Goal: Navigation & Orientation: Find specific page/section

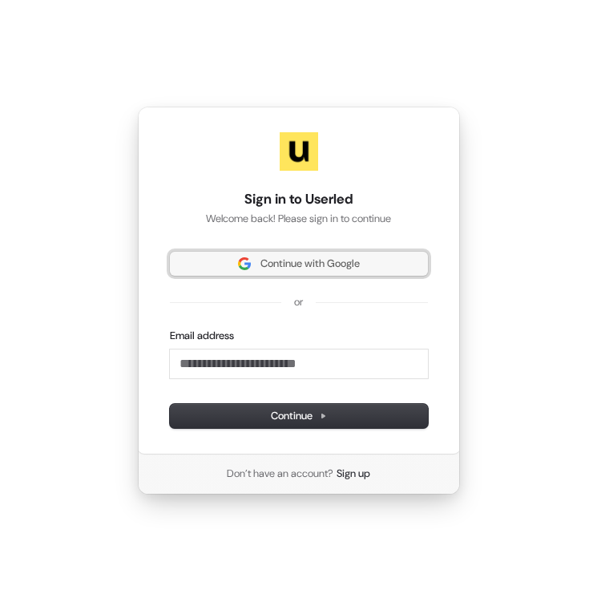
click at [241, 265] on img at bounding box center [244, 263] width 13 height 13
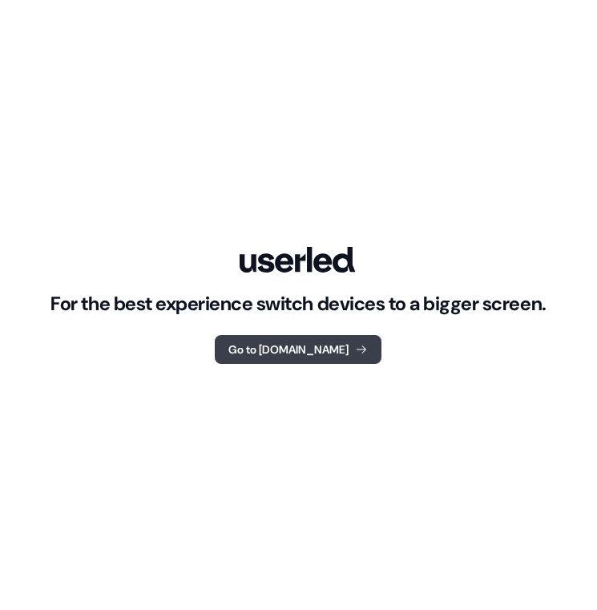
click at [254, 338] on button "Go to [DOMAIN_NAME]" at bounding box center [298, 349] width 167 height 29
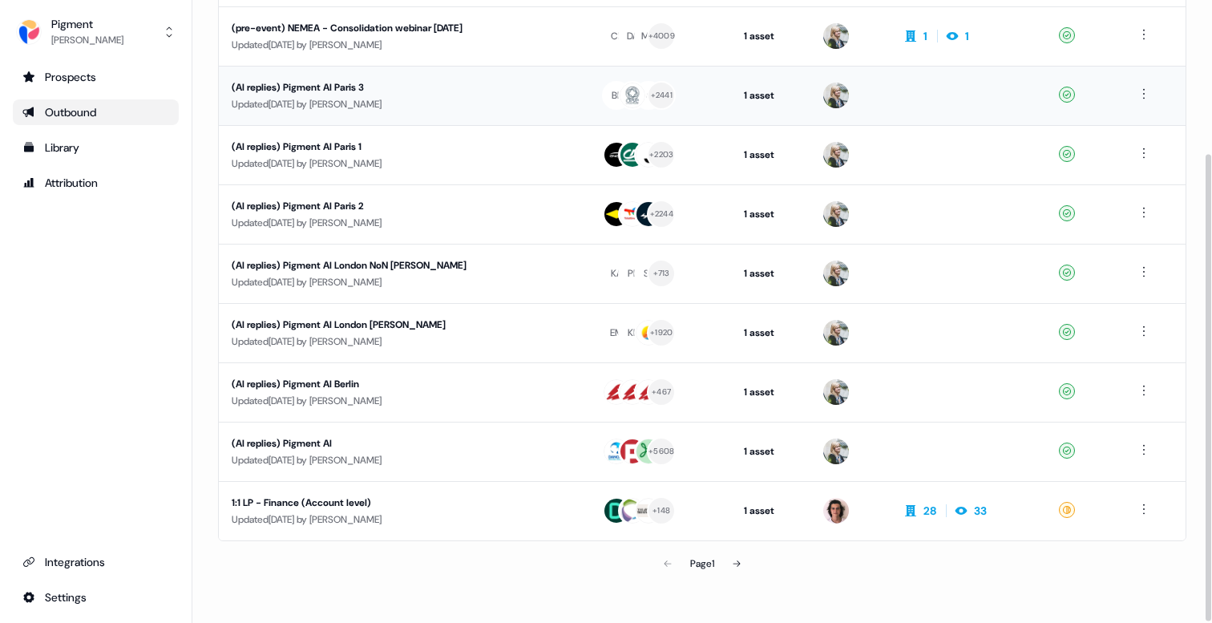
scroll to position [205, 0]
click at [306, 496] on div "1:1 LP - Finance (Account level)" at bounding box center [383, 502] width 303 height 16
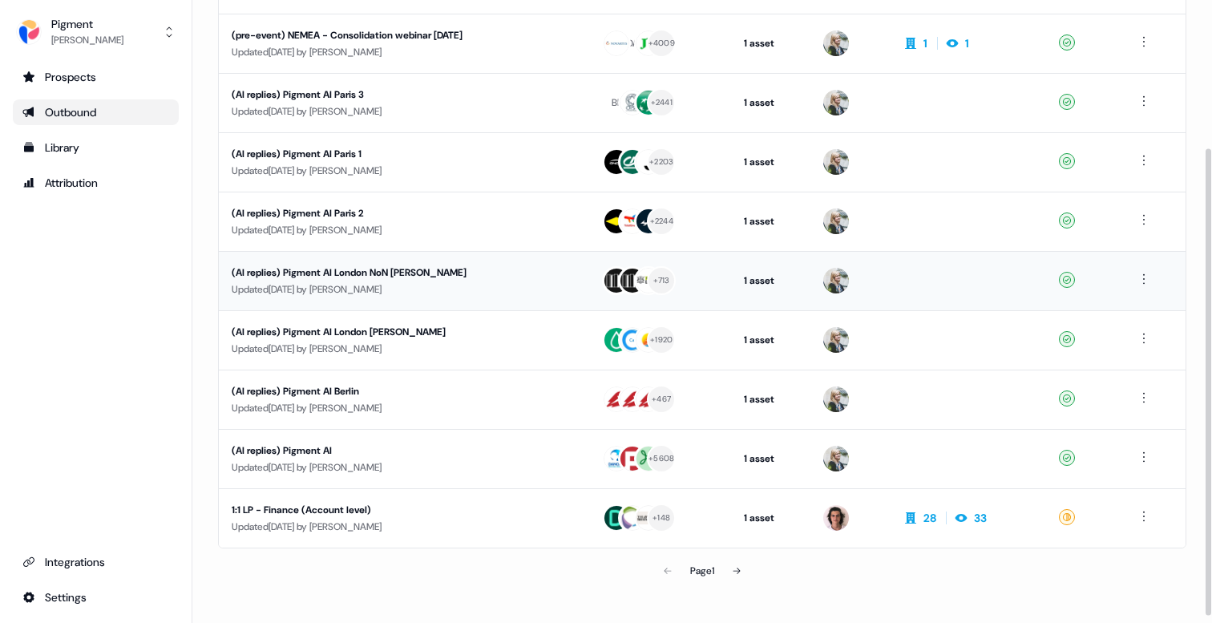
scroll to position [205, 0]
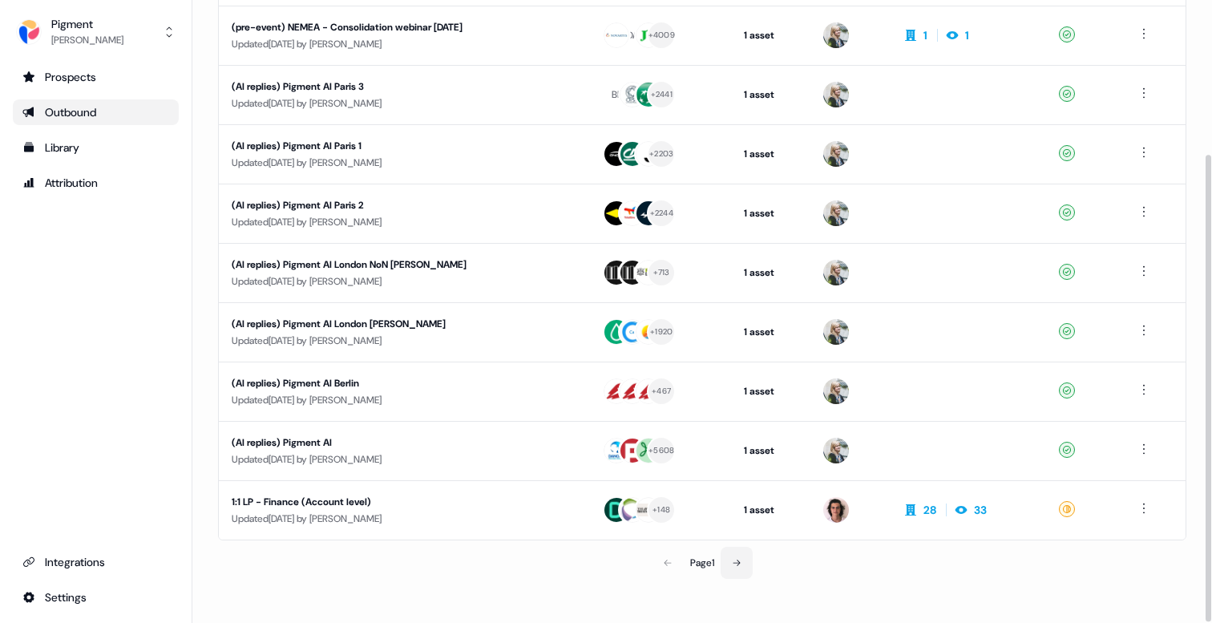
click at [742, 563] on icon at bounding box center [737, 563] width 10 height 10
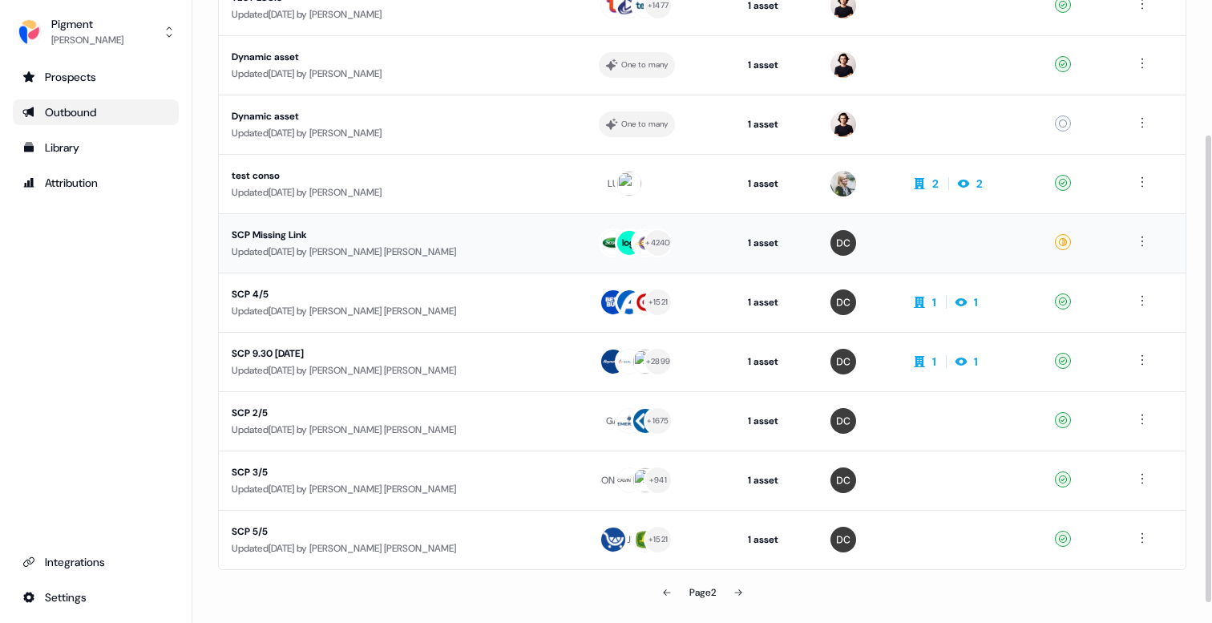
scroll to position [205, 0]
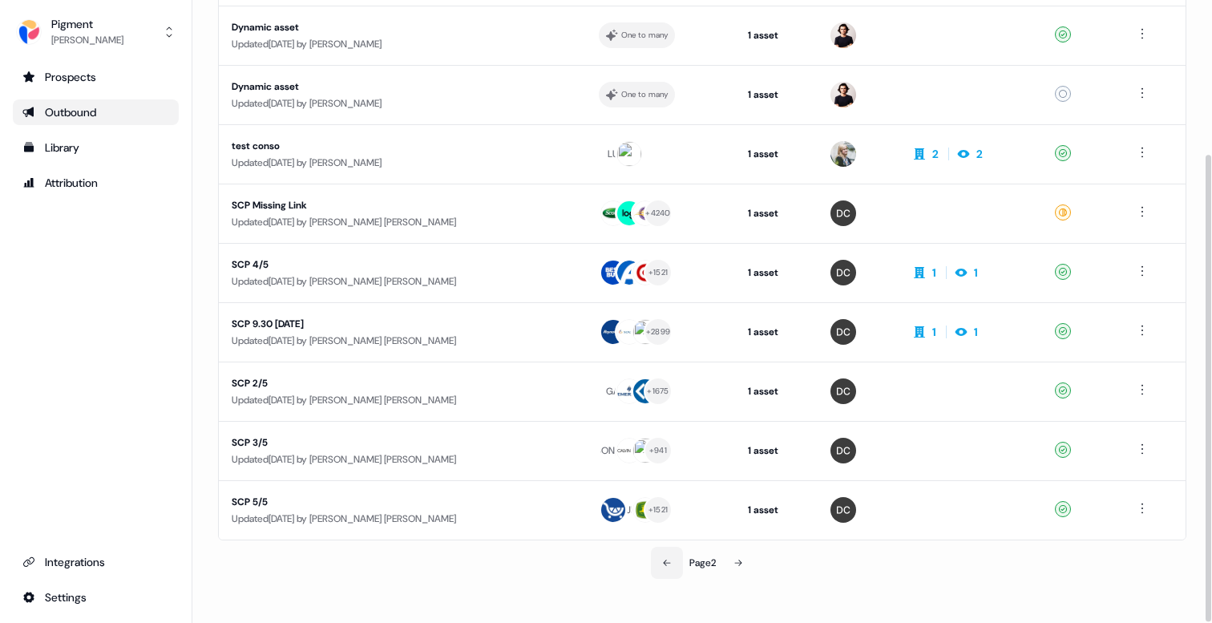
click at [662, 561] on icon at bounding box center [667, 563] width 10 height 10
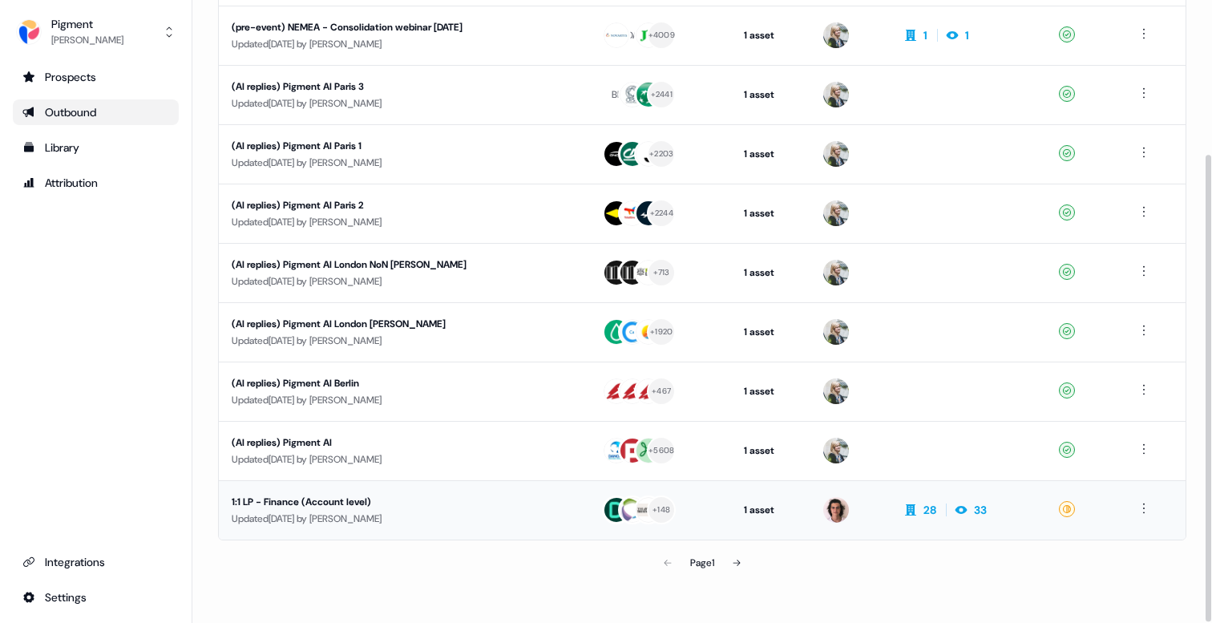
click at [301, 511] on div "Updated [DATE] by [PERSON_NAME]" at bounding box center [404, 519] width 345 height 16
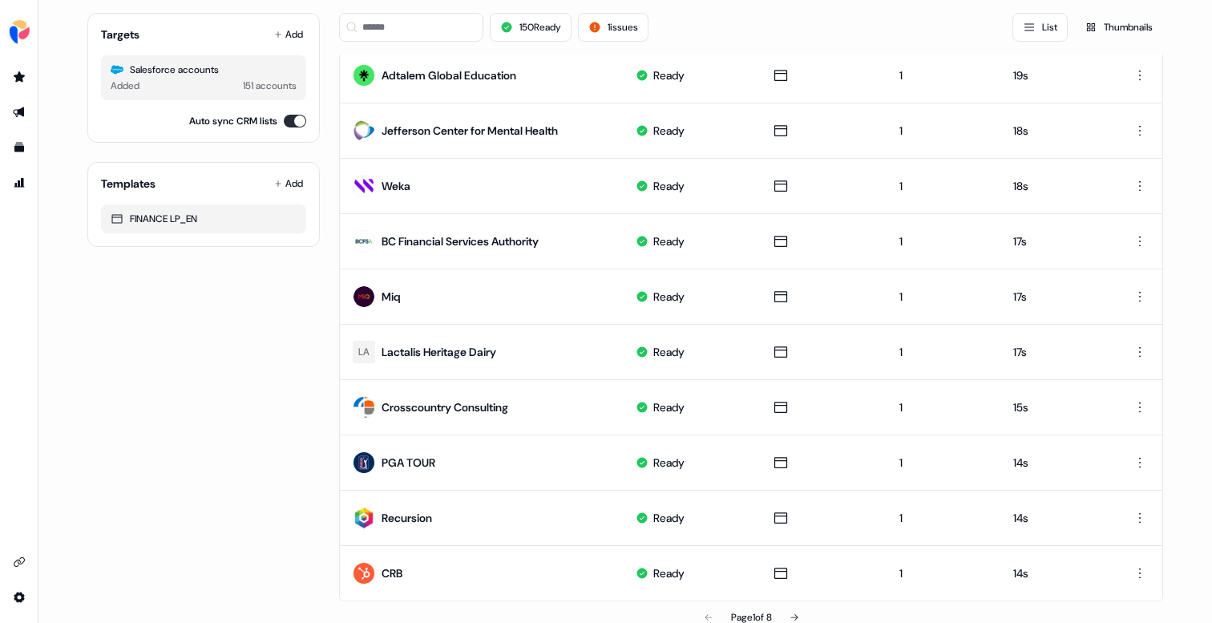
scroll to position [749, 0]
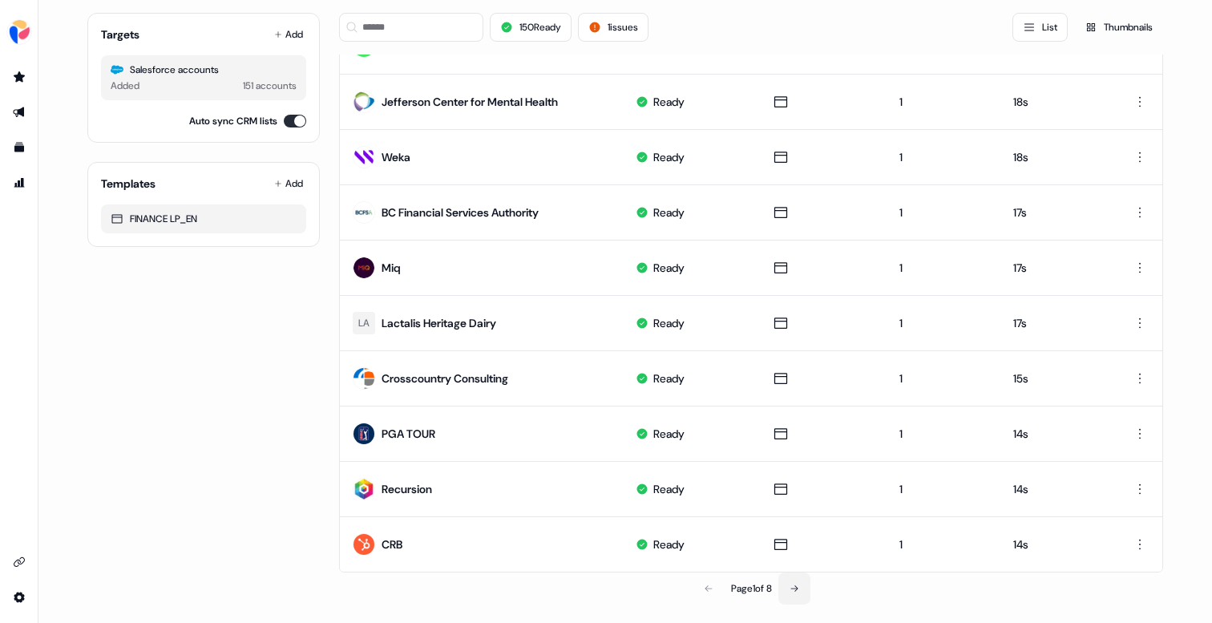
click at [804, 588] on button at bounding box center [794, 588] width 32 height 32
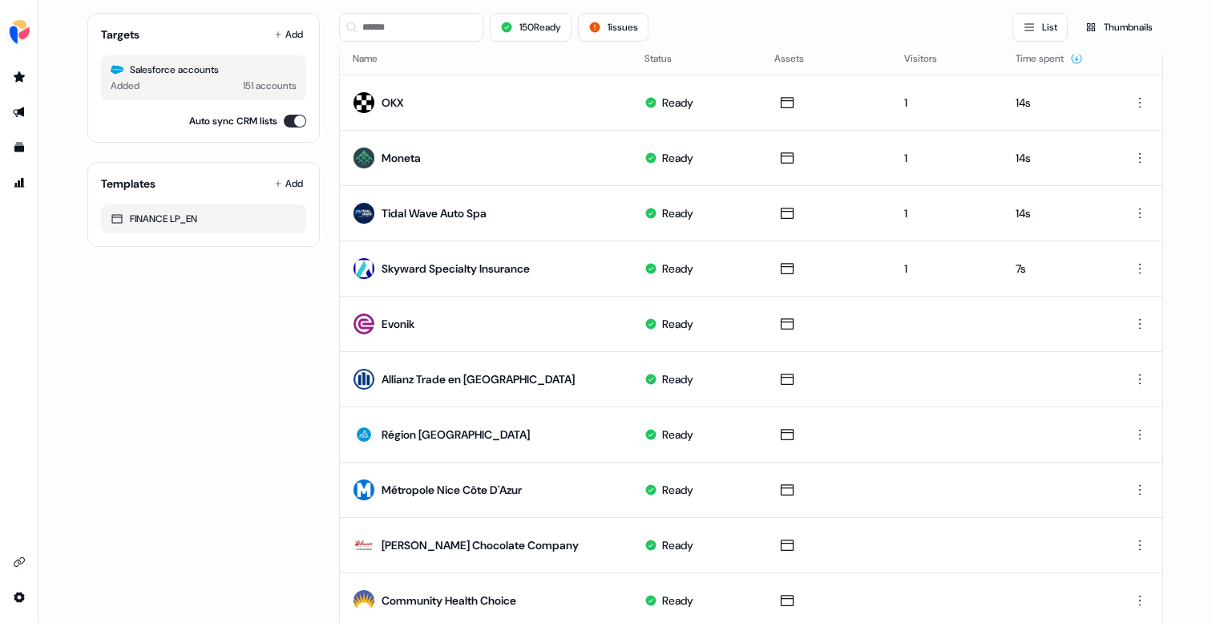
scroll to position [0, 0]
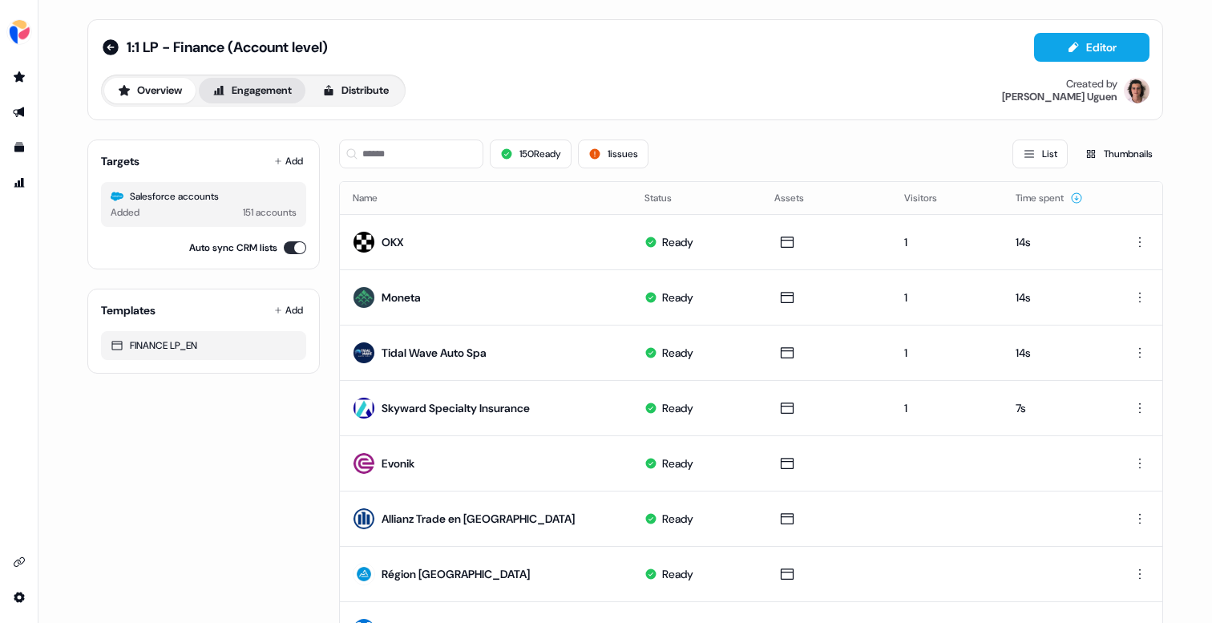
click at [232, 82] on button "Engagement" at bounding box center [252, 91] width 107 height 26
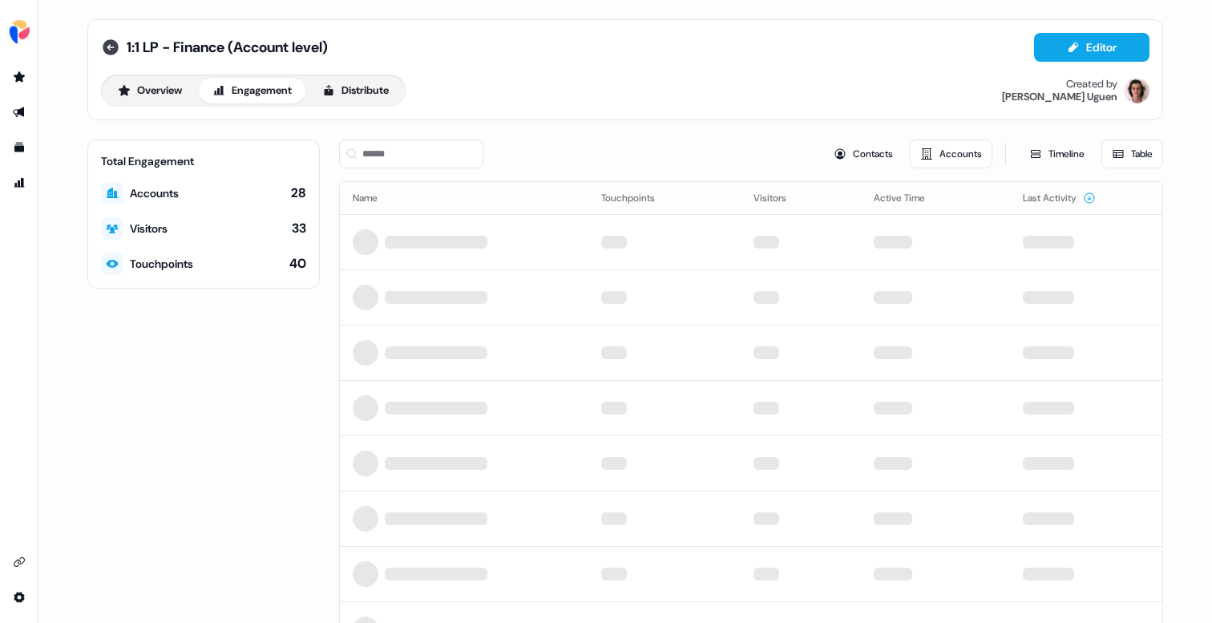
click at [107, 46] on icon at bounding box center [111, 47] width 16 height 16
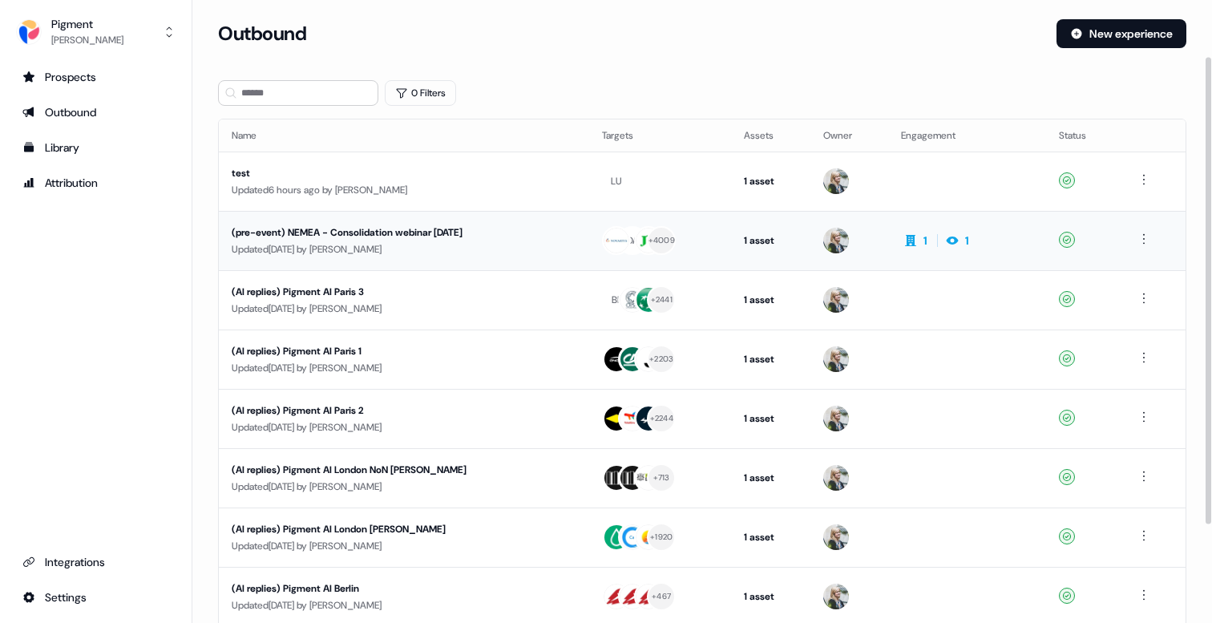
scroll to position [205, 0]
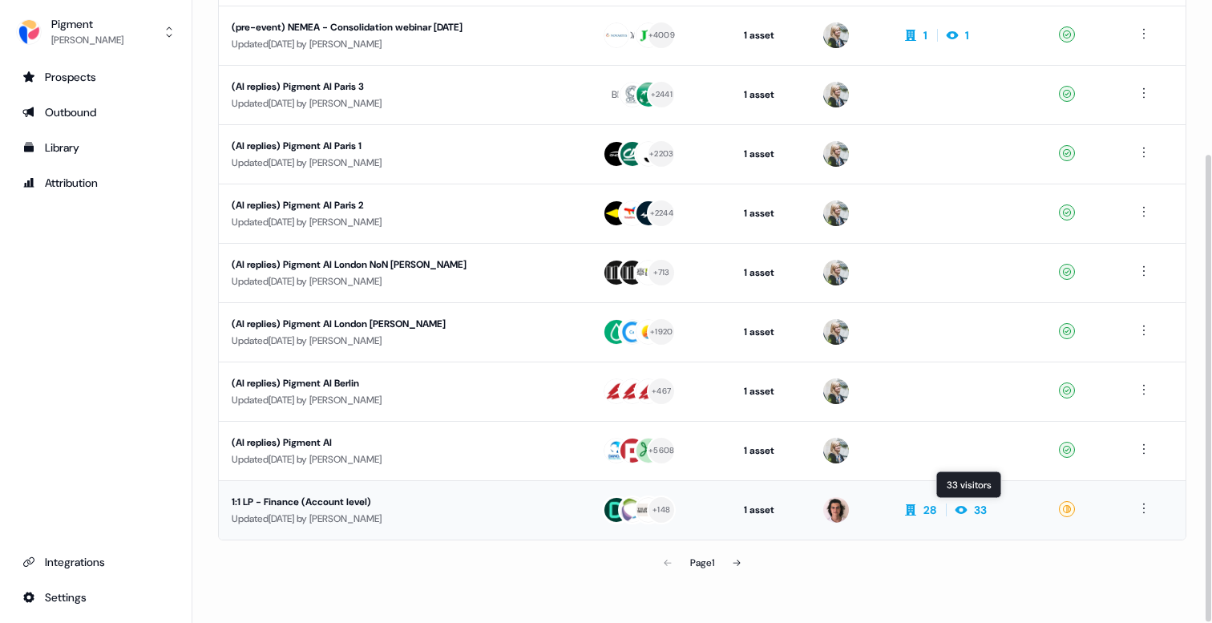
click at [968, 511] on icon at bounding box center [961, 509] width 19 height 13
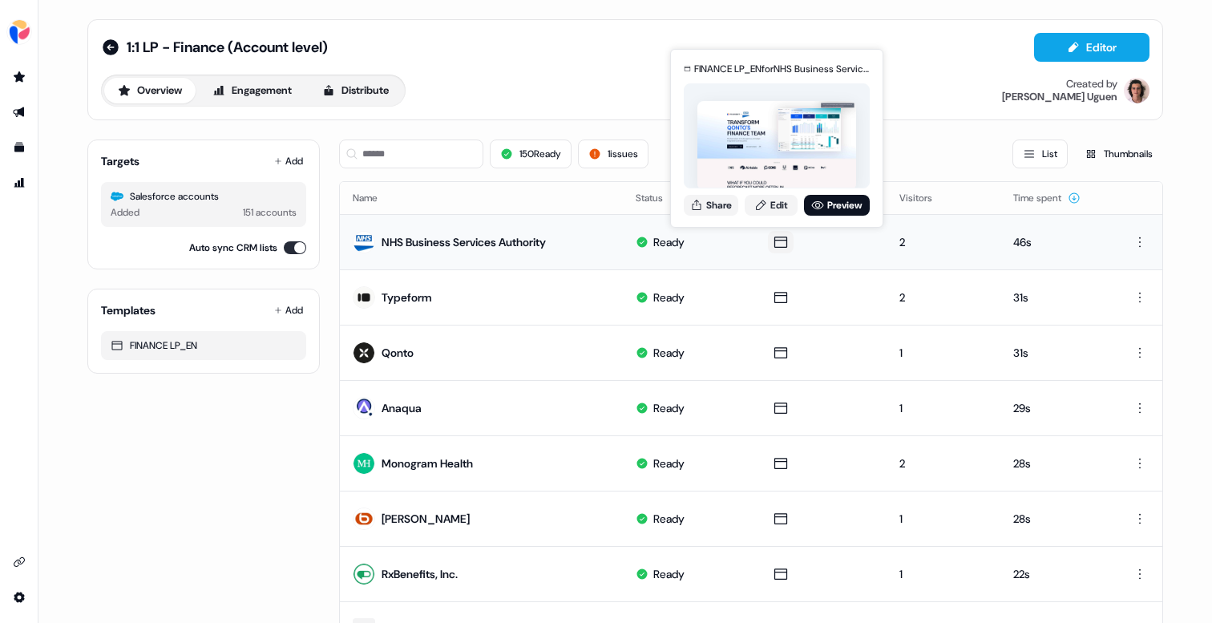
click at [782, 241] on icon at bounding box center [780, 242] width 13 height 11
click at [832, 199] on link "Preview" at bounding box center [837, 205] width 66 height 21
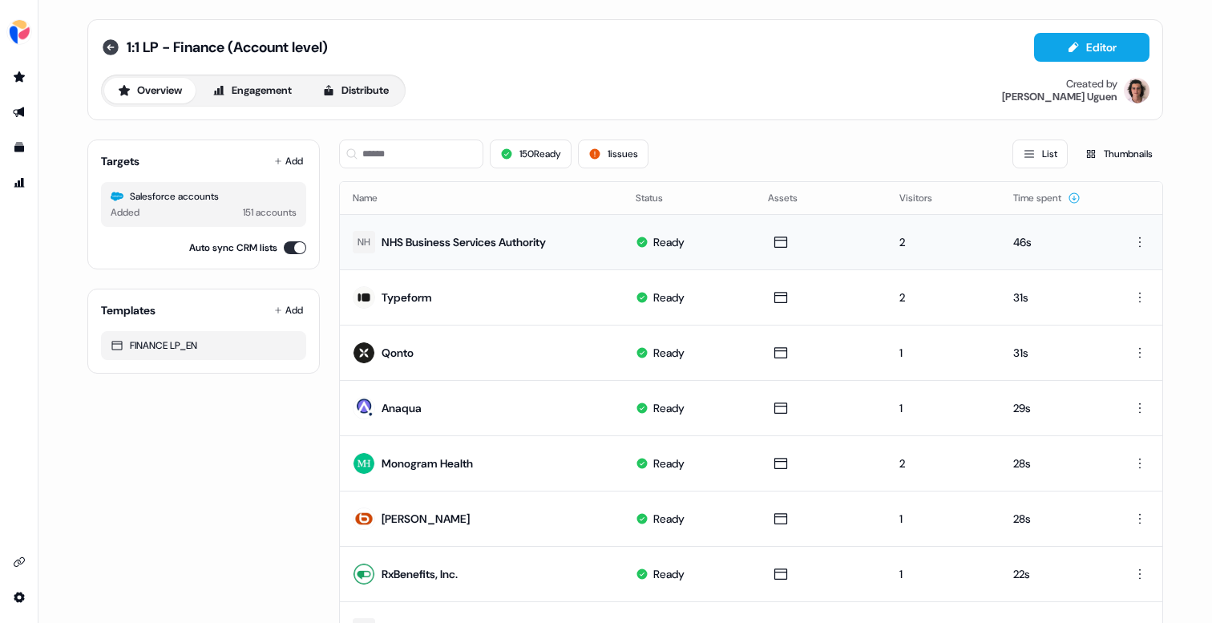
click at [109, 44] on icon at bounding box center [111, 47] width 16 height 16
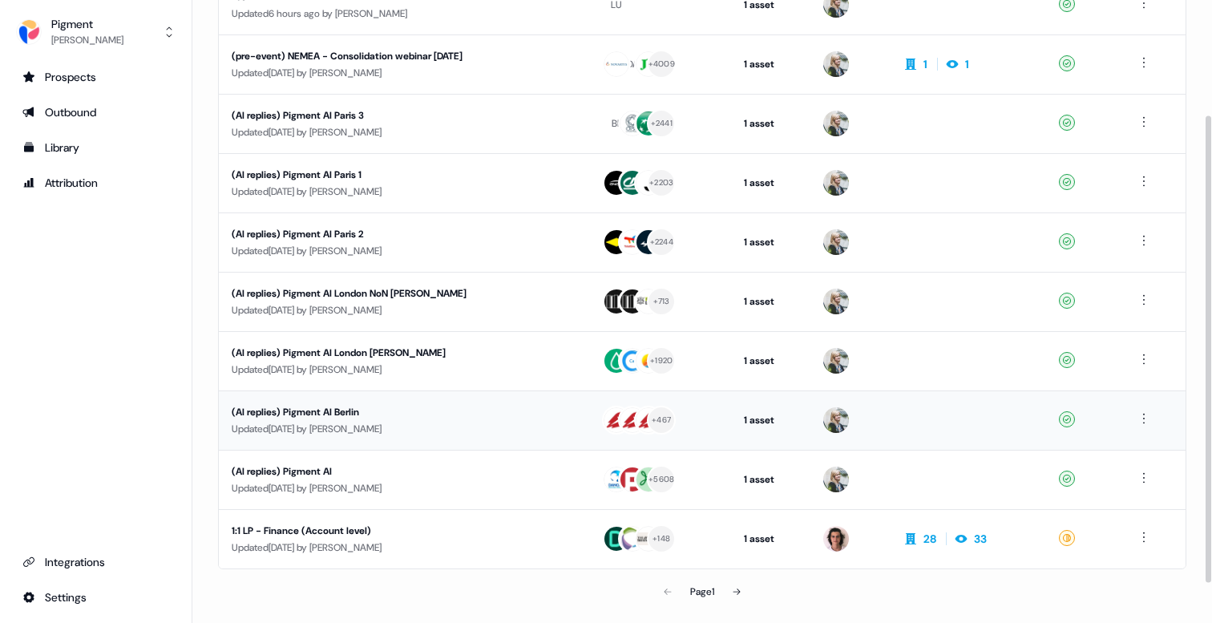
scroll to position [135, 0]
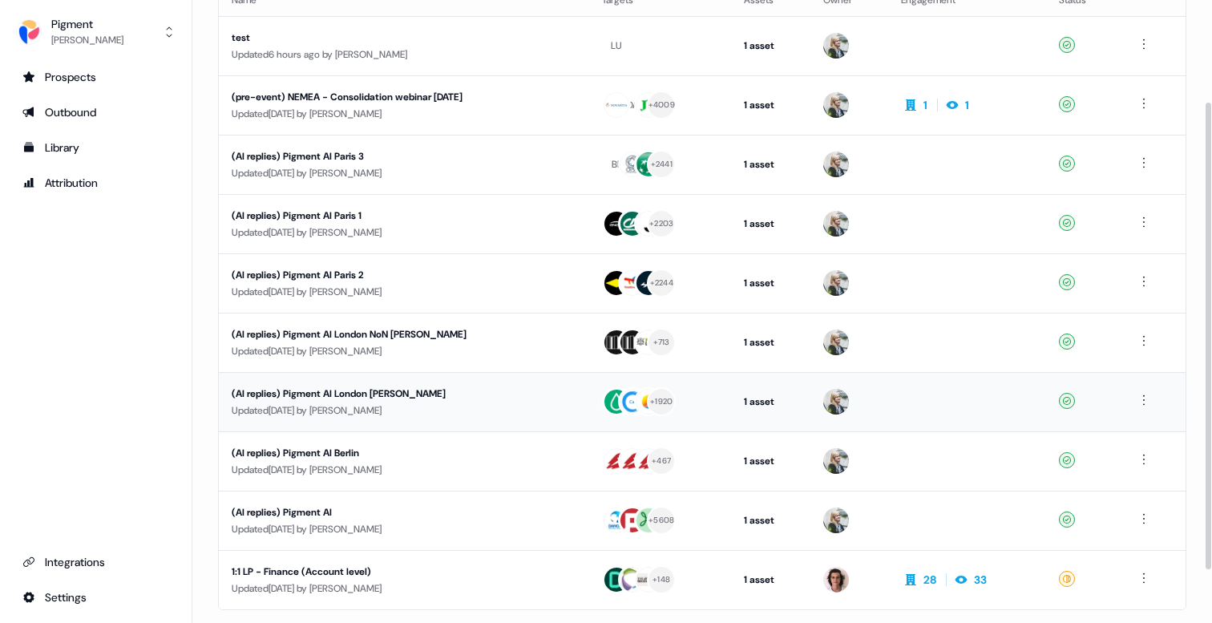
click at [362, 399] on div "(AI replies) Pigment AI London [PERSON_NAME]" at bounding box center [383, 394] width 303 height 16
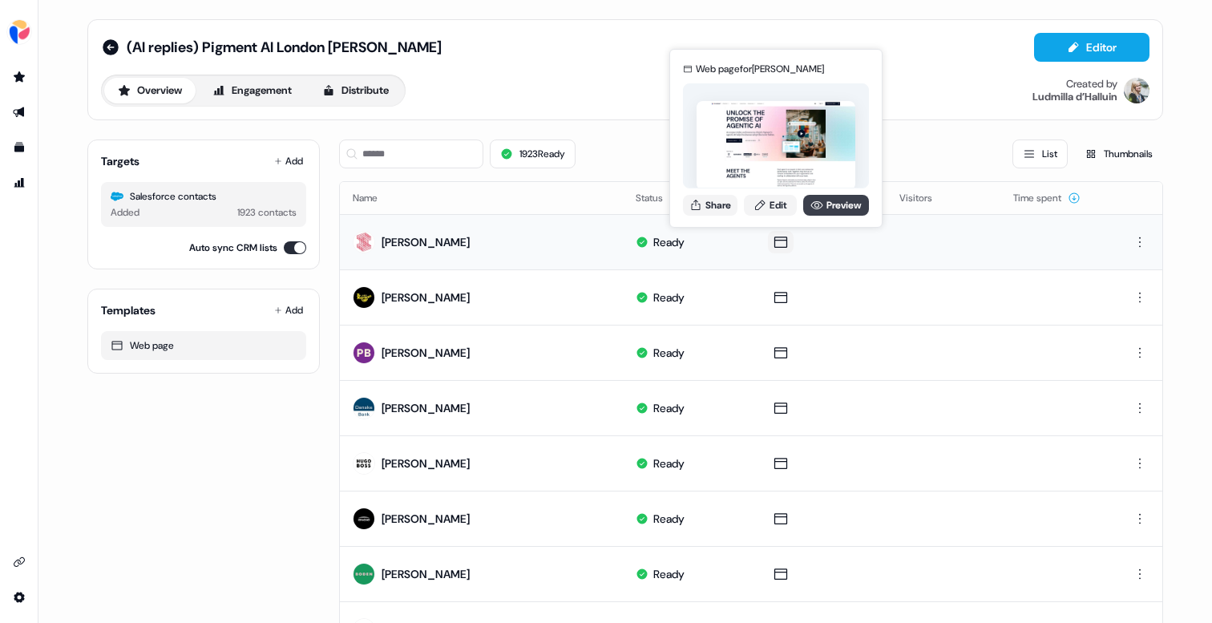
click at [827, 213] on link "Preview" at bounding box center [836, 205] width 66 height 21
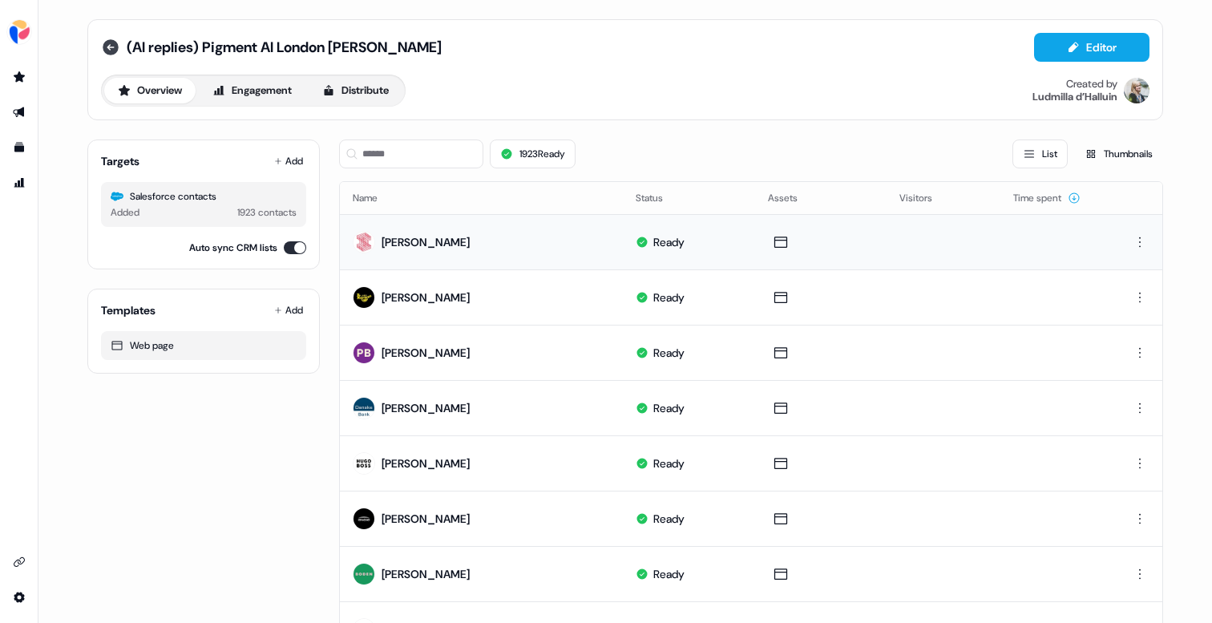
click at [105, 45] on icon at bounding box center [111, 47] width 16 height 16
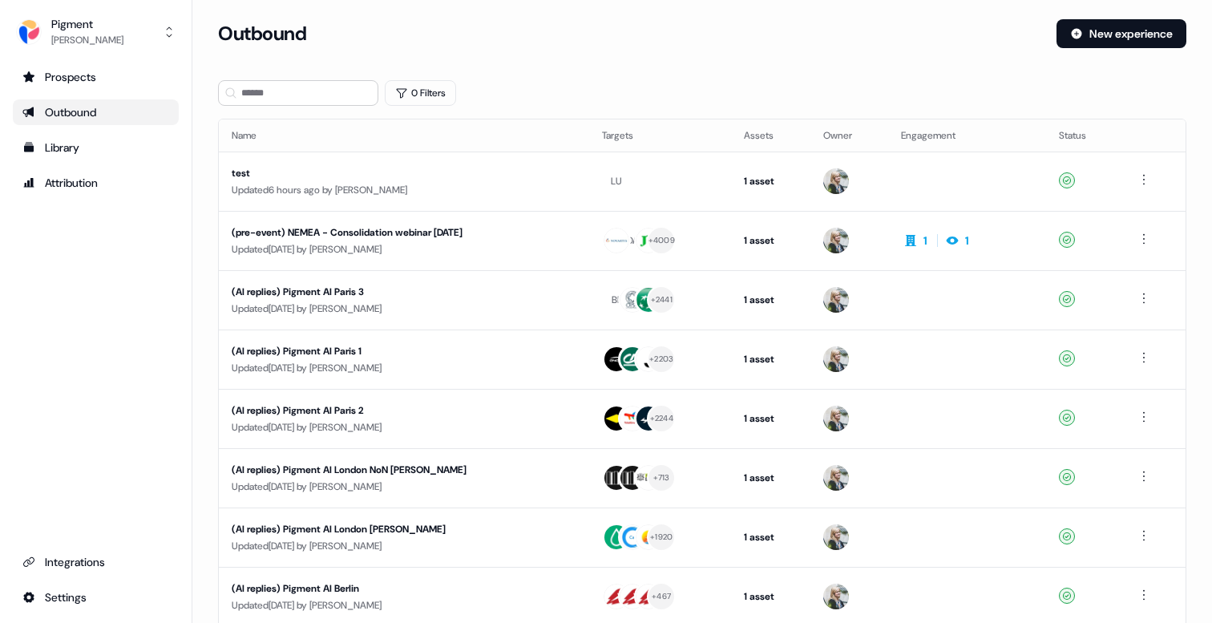
click at [64, 124] on link "Outbound" at bounding box center [96, 112] width 166 height 26
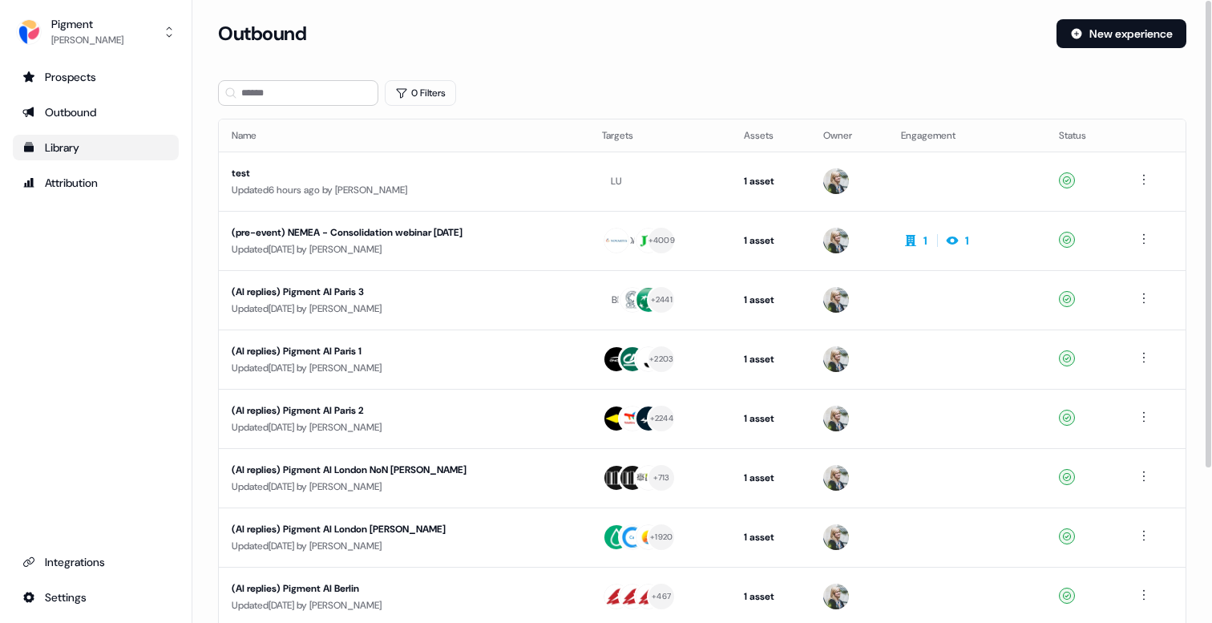
click at [75, 144] on div "Library" at bounding box center [95, 147] width 147 height 16
